Goal: Information Seeking & Learning: Learn about a topic

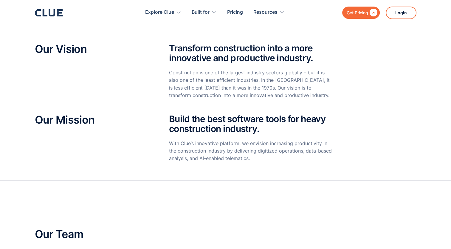
scroll to position [98, 0]
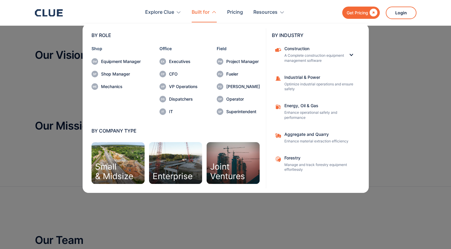
click at [241, 70] on div "Field Project Manager Fueler Foreman Operator Superintendent" at bounding box center [238, 81] width 43 height 68
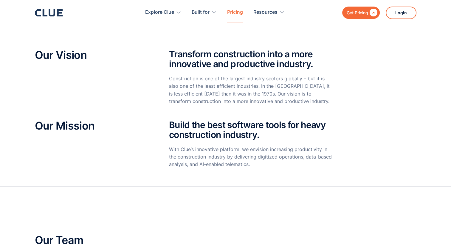
click at [231, 14] on link "Pricing" at bounding box center [235, 12] width 16 height 19
